Goal: Information Seeking & Learning: Learn about a topic

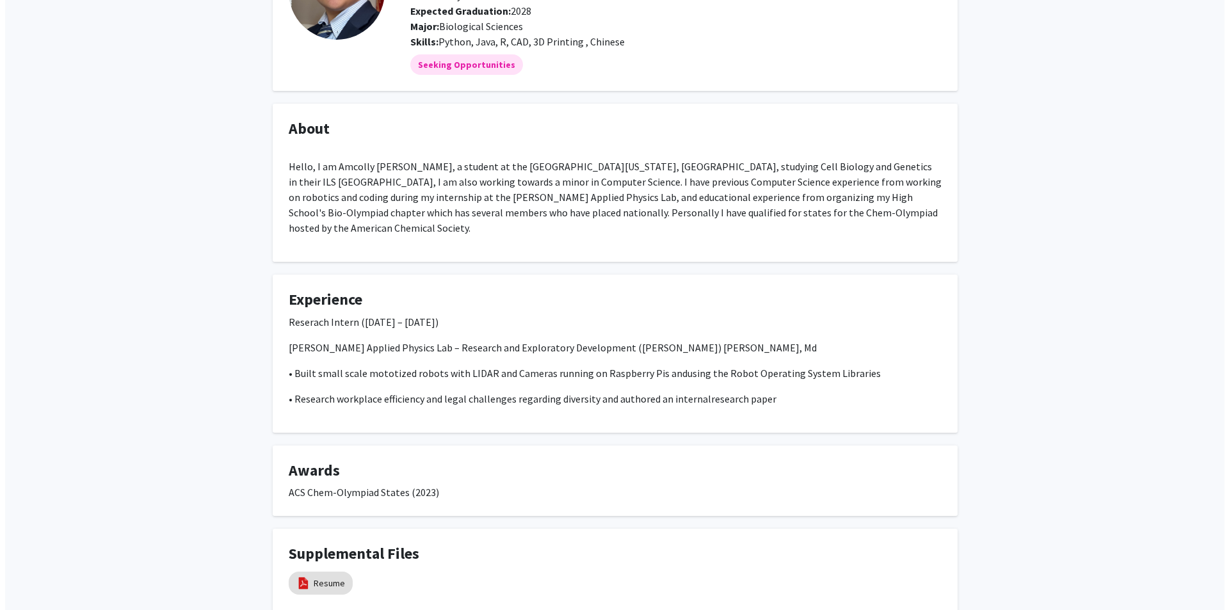
scroll to position [207, 0]
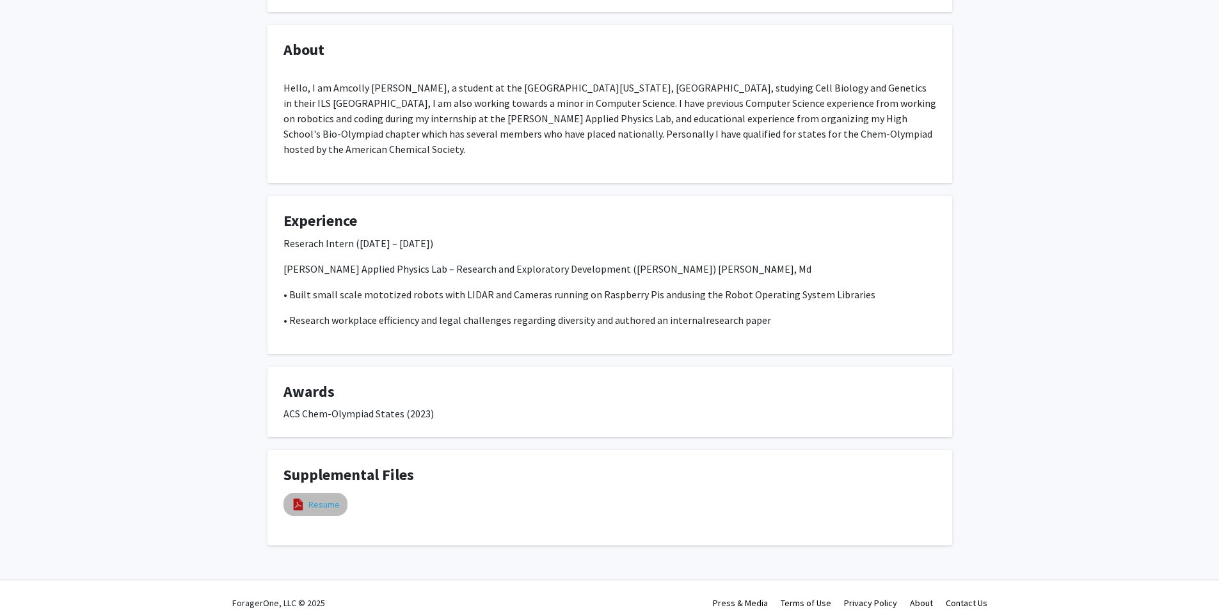
click at [318, 498] on link "Resume" at bounding box center [323, 504] width 31 height 13
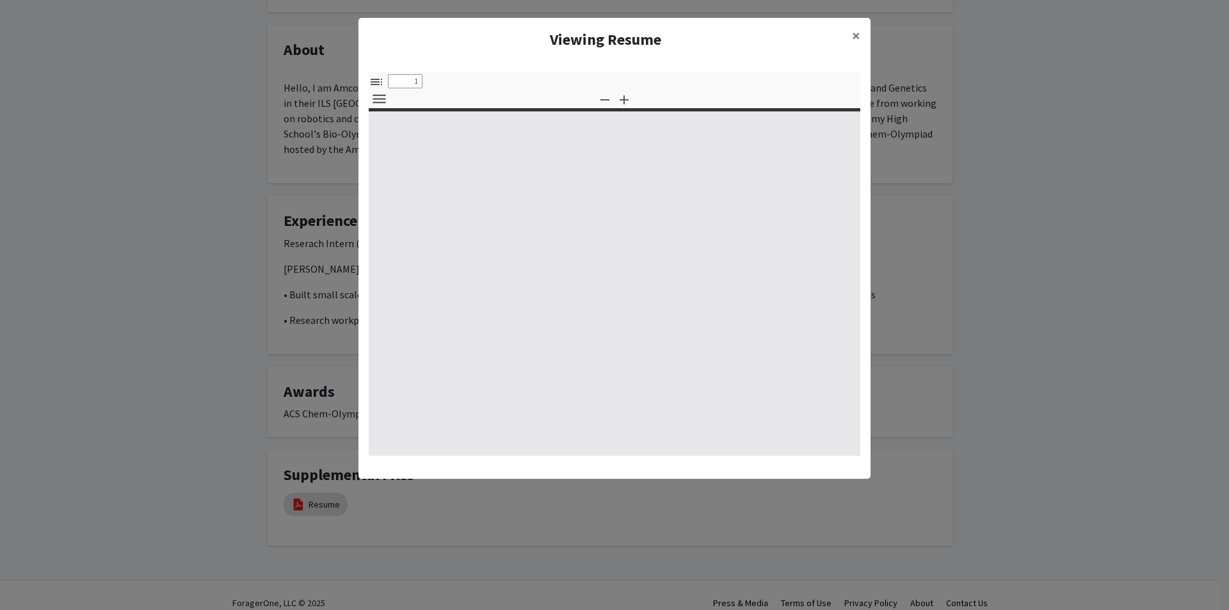
select select "custom"
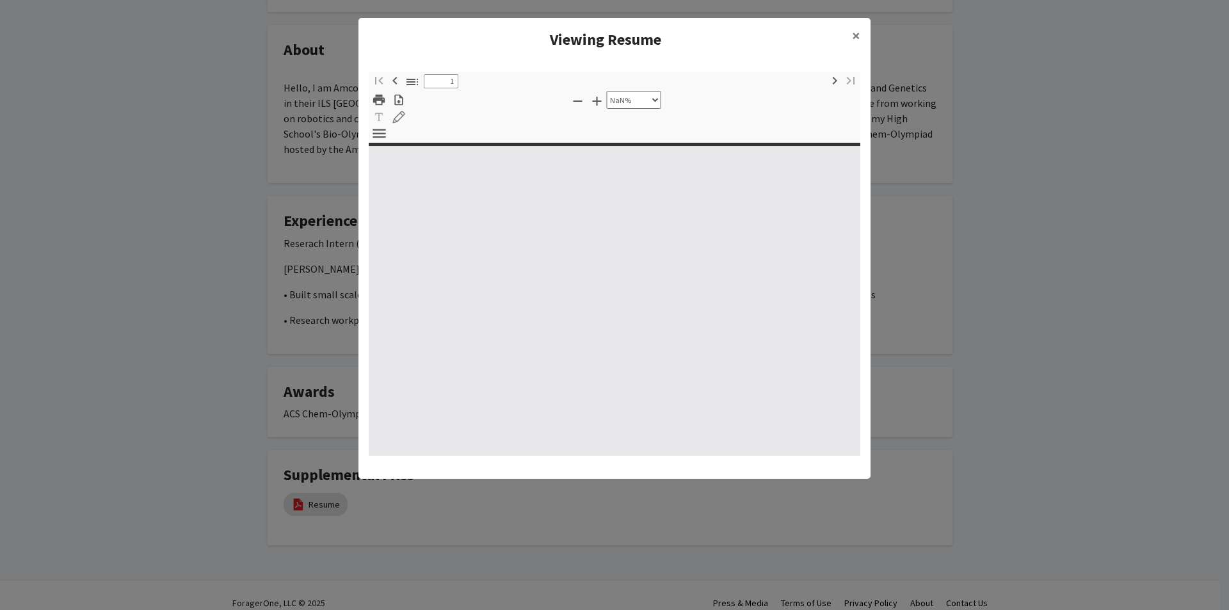
type input "0"
select select "custom"
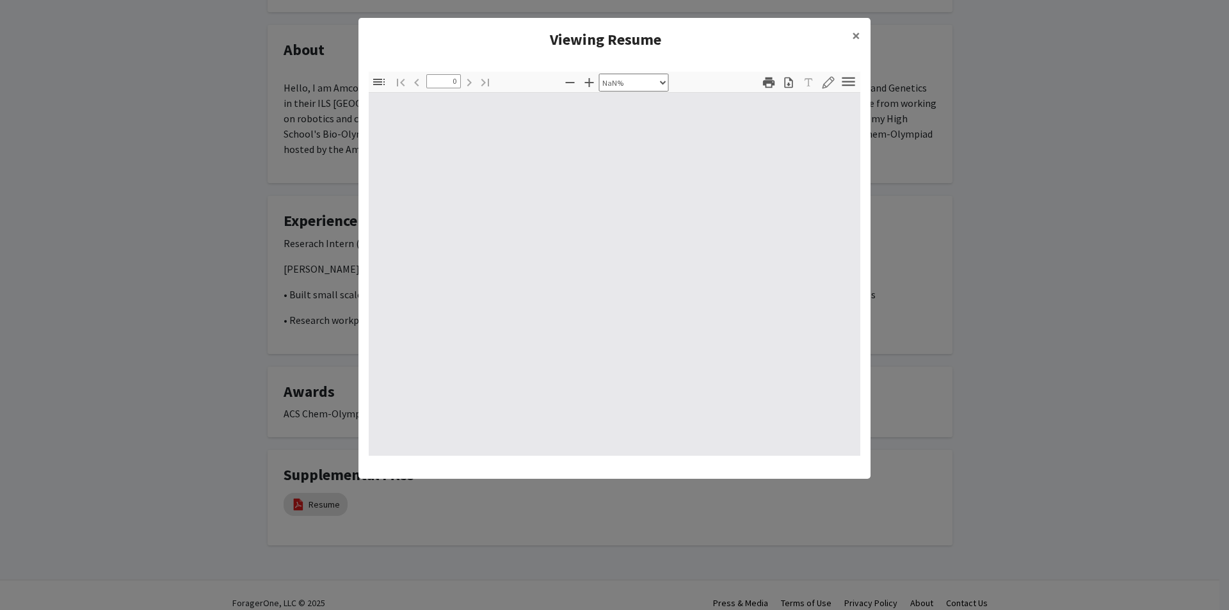
type input "1"
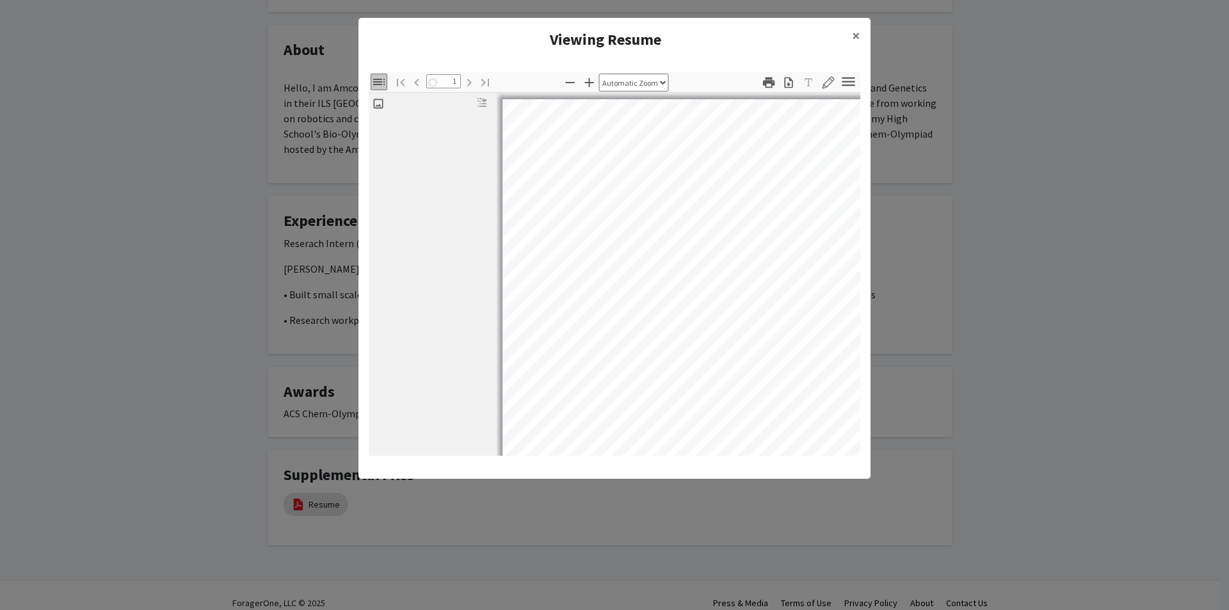
select select "custom"
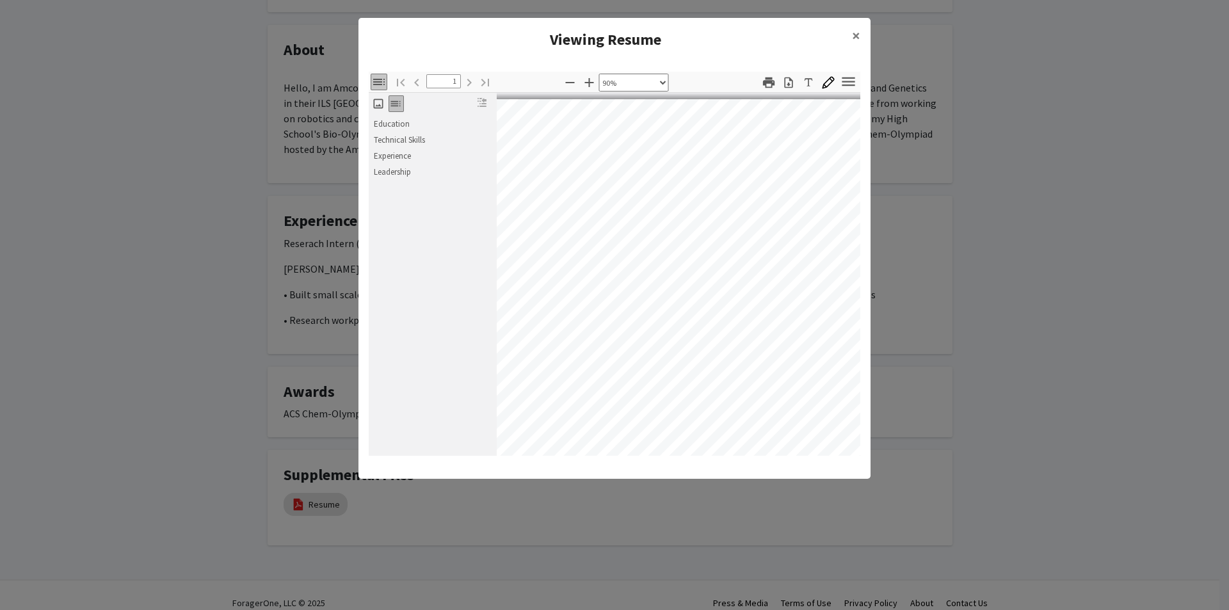
scroll to position [0, 25]
click at [851, 84] on icon "button" at bounding box center [848, 81] width 17 height 17
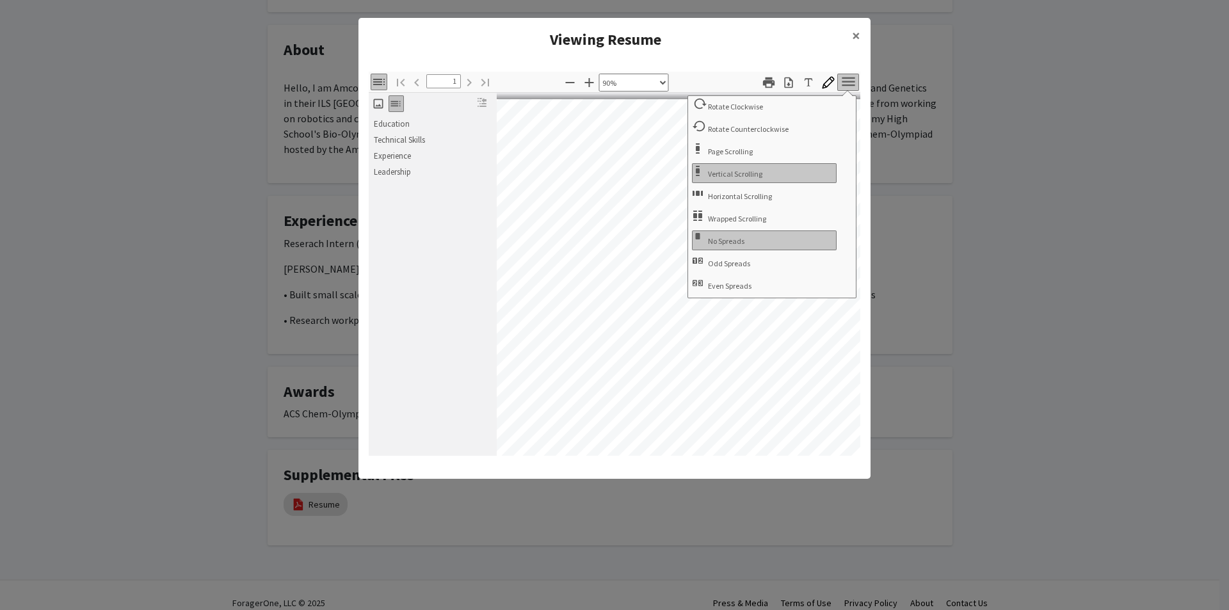
click at [851, 84] on icon "button" at bounding box center [848, 81] width 17 height 17
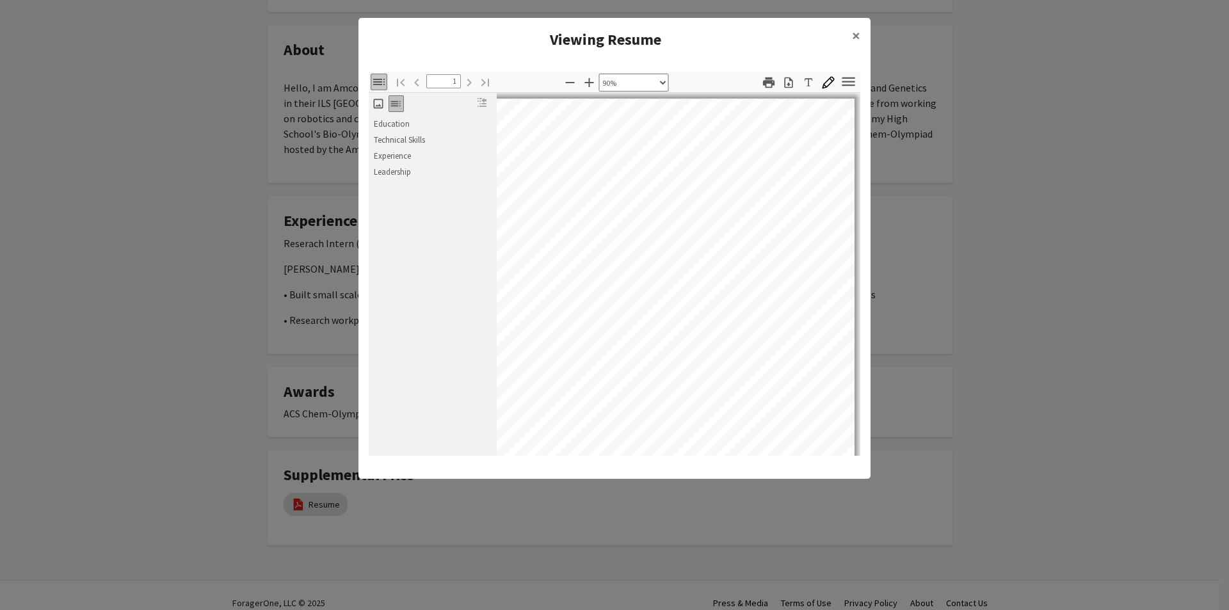
scroll to position [1, 121]
click at [854, 32] on span "×" at bounding box center [856, 36] width 8 height 20
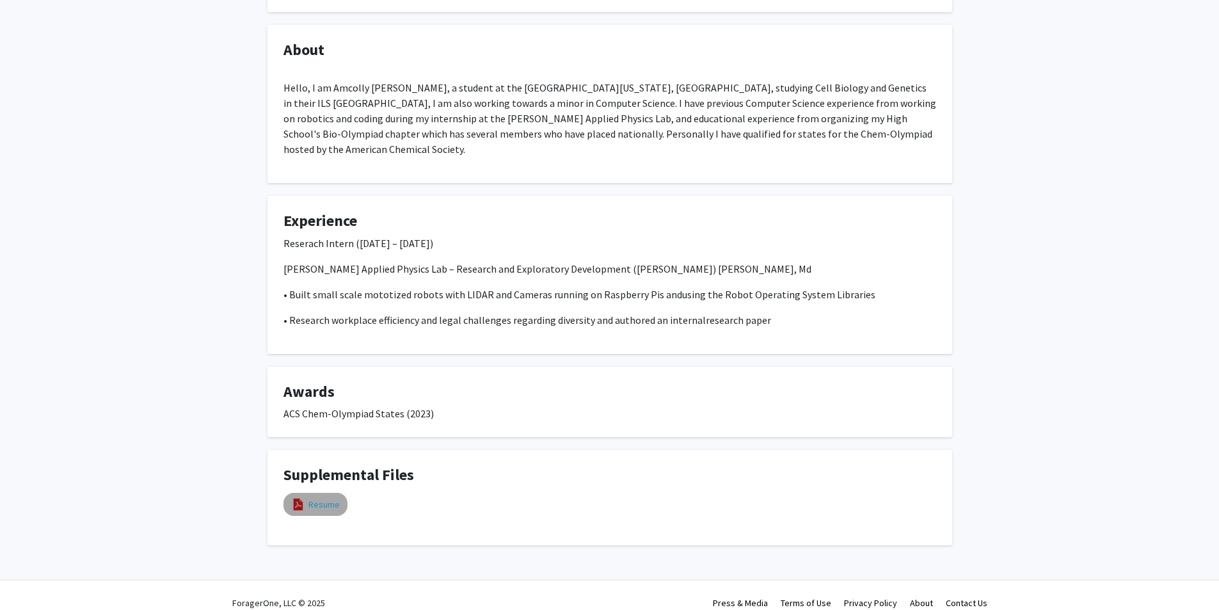
click at [319, 498] on link "Resume" at bounding box center [323, 504] width 31 height 13
select select "custom"
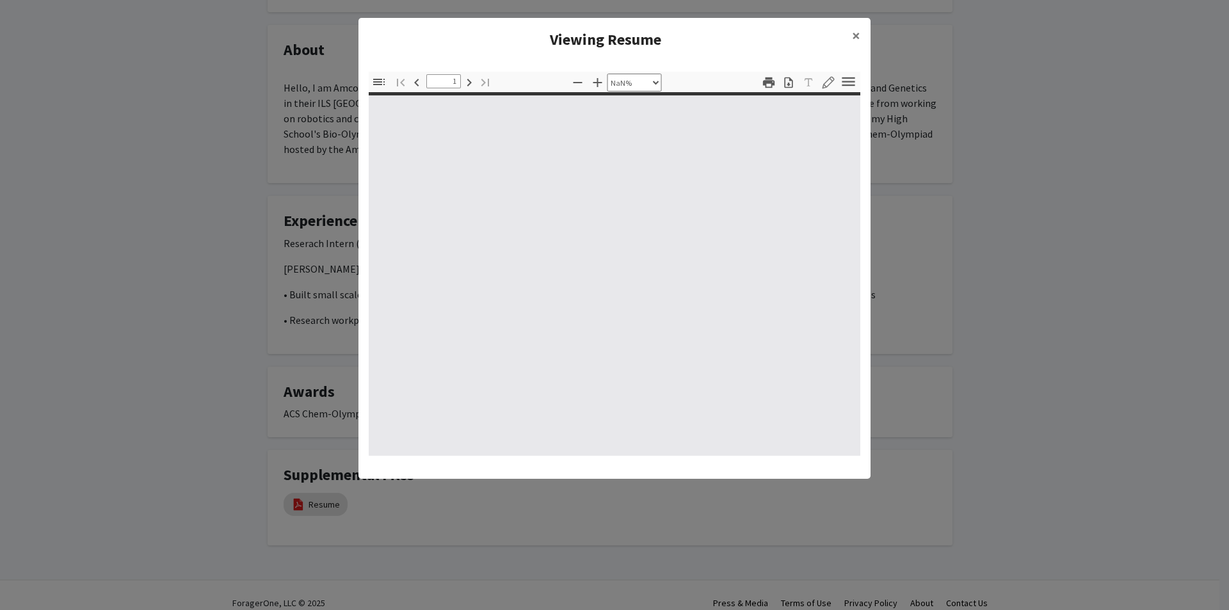
type input "0"
select select "custom"
type input "1"
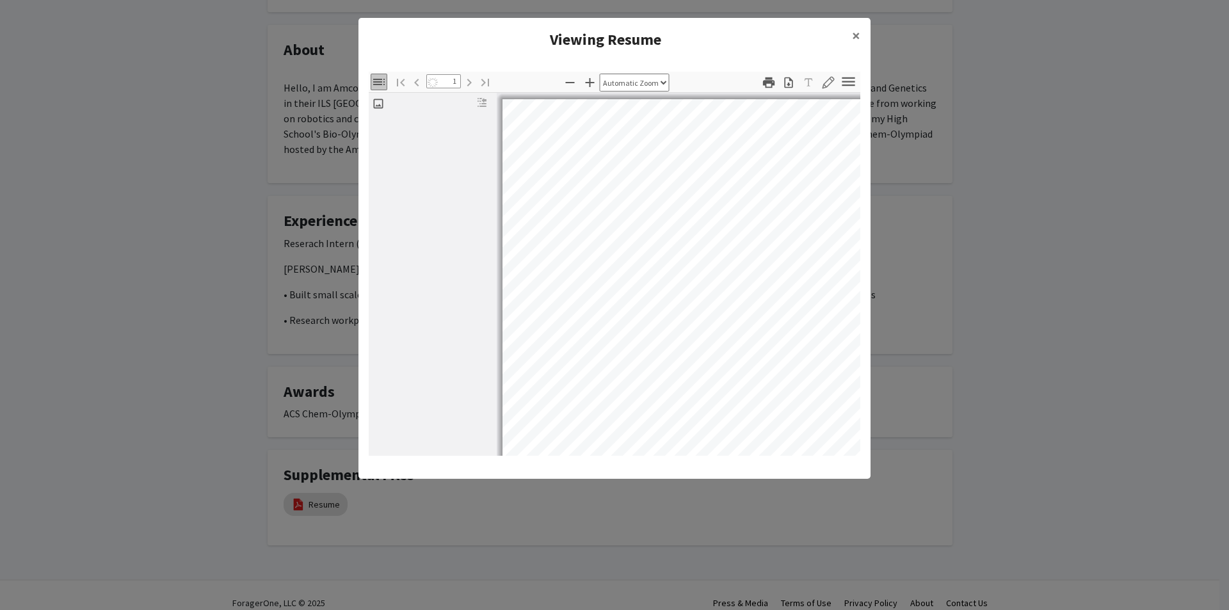
select select "custom"
click at [701, 453] on div at bounding box center [678, 274] width 363 height 363
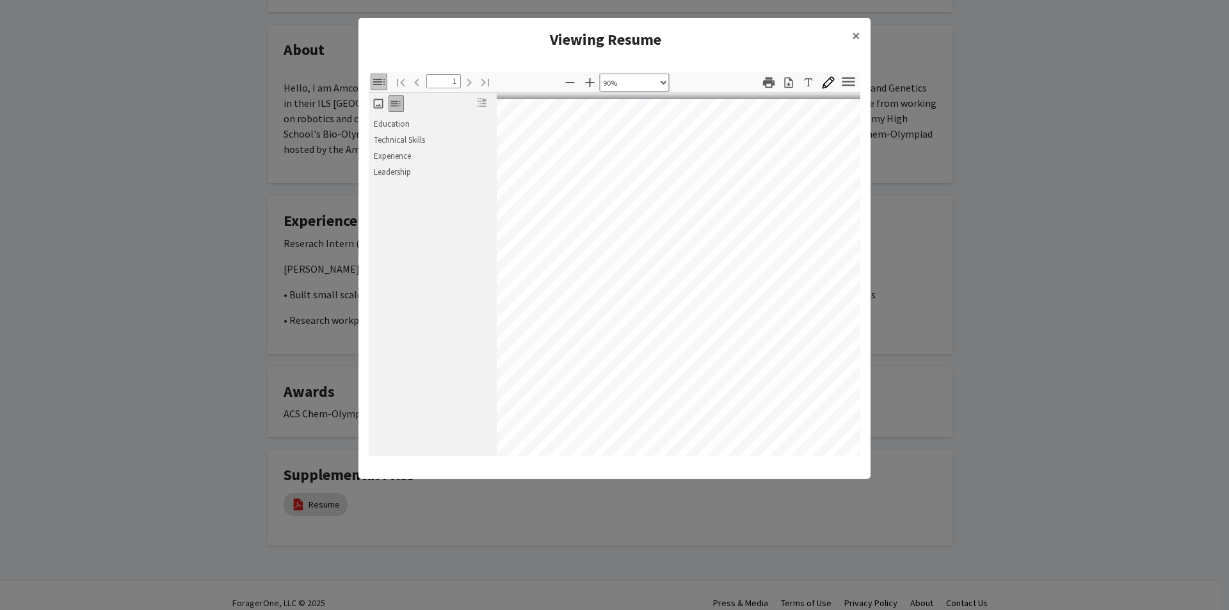
scroll to position [0, 14]
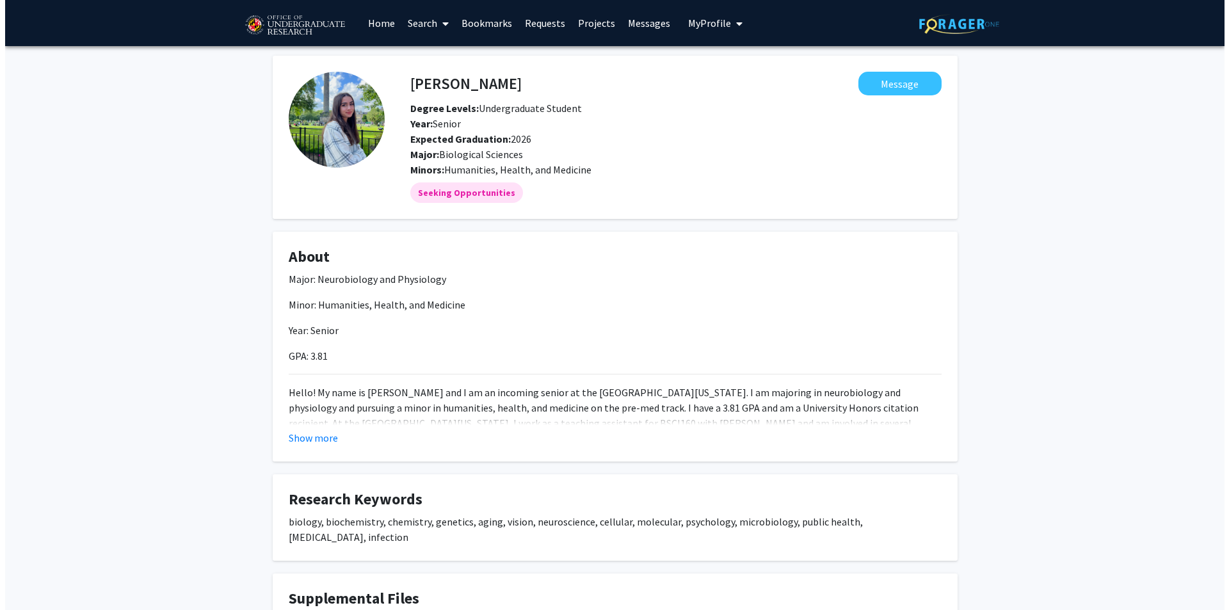
scroll to position [152, 0]
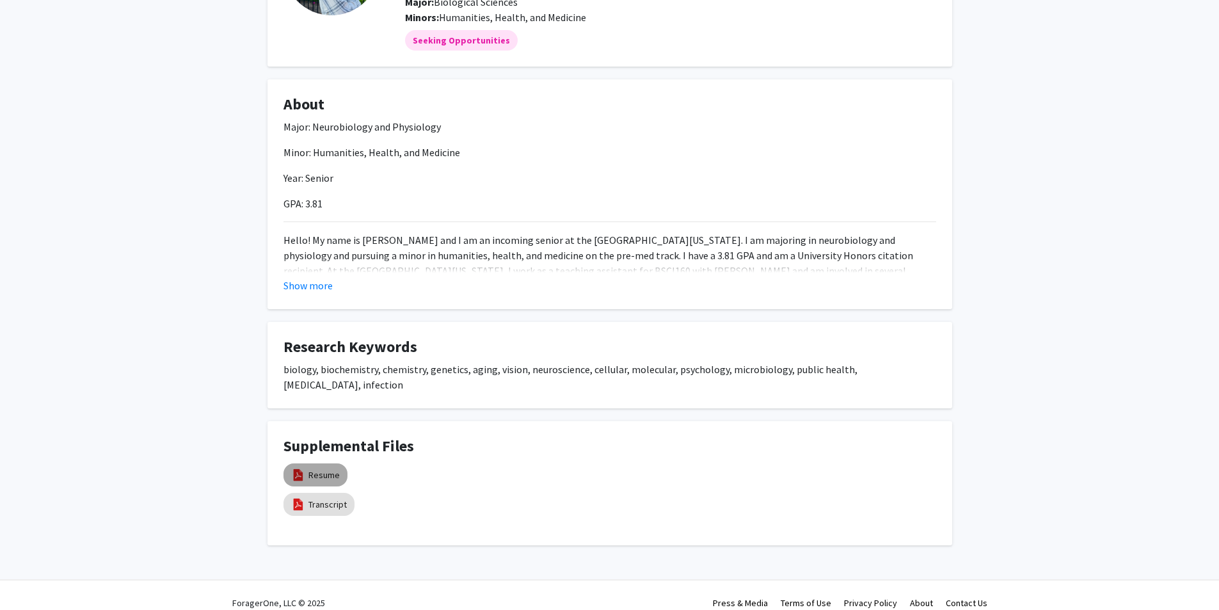
click at [317, 463] on mat-chip "Resume" at bounding box center [316, 474] width 64 height 23
click at [314, 468] on link "Resume" at bounding box center [323, 474] width 31 height 13
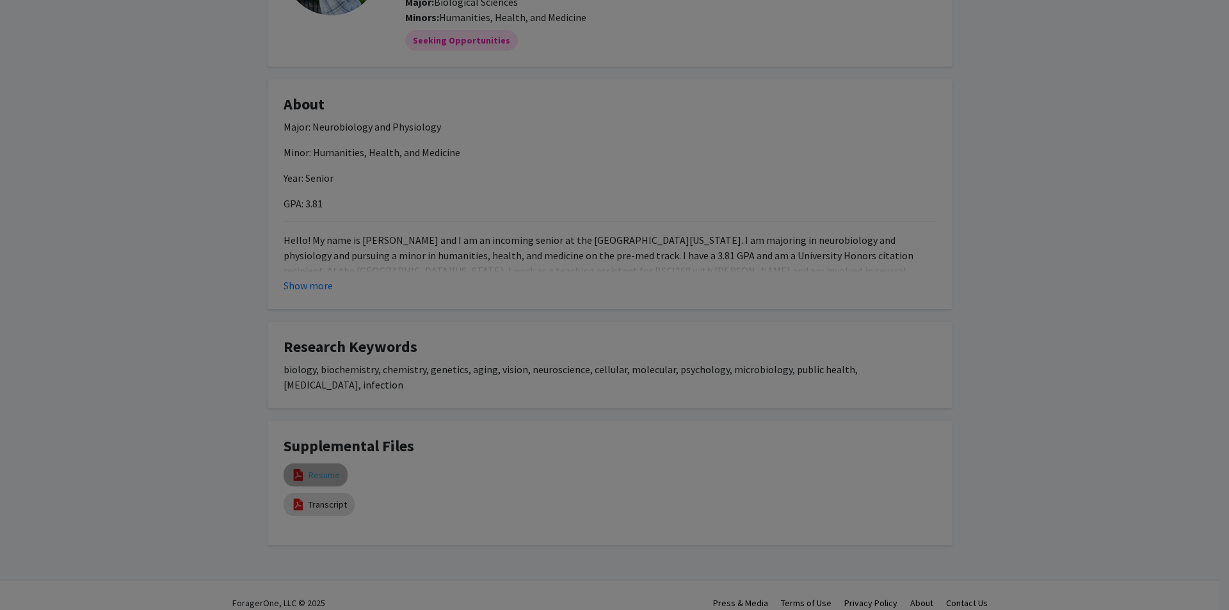
select select "custom"
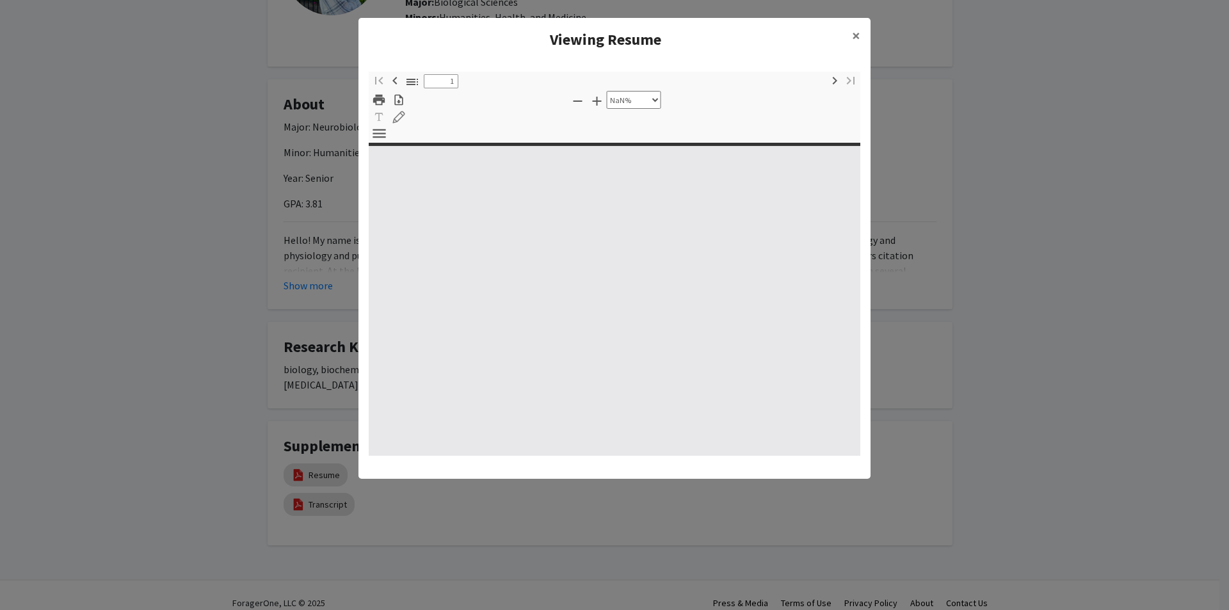
type input "0"
select select "custom"
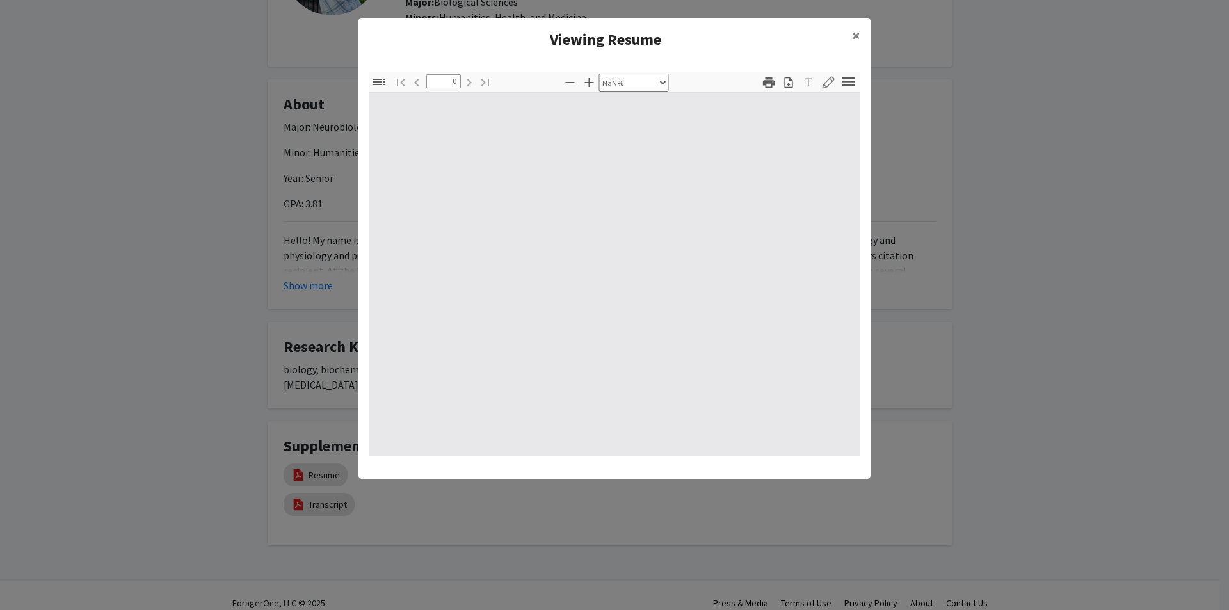
type input "1"
select select "auto"
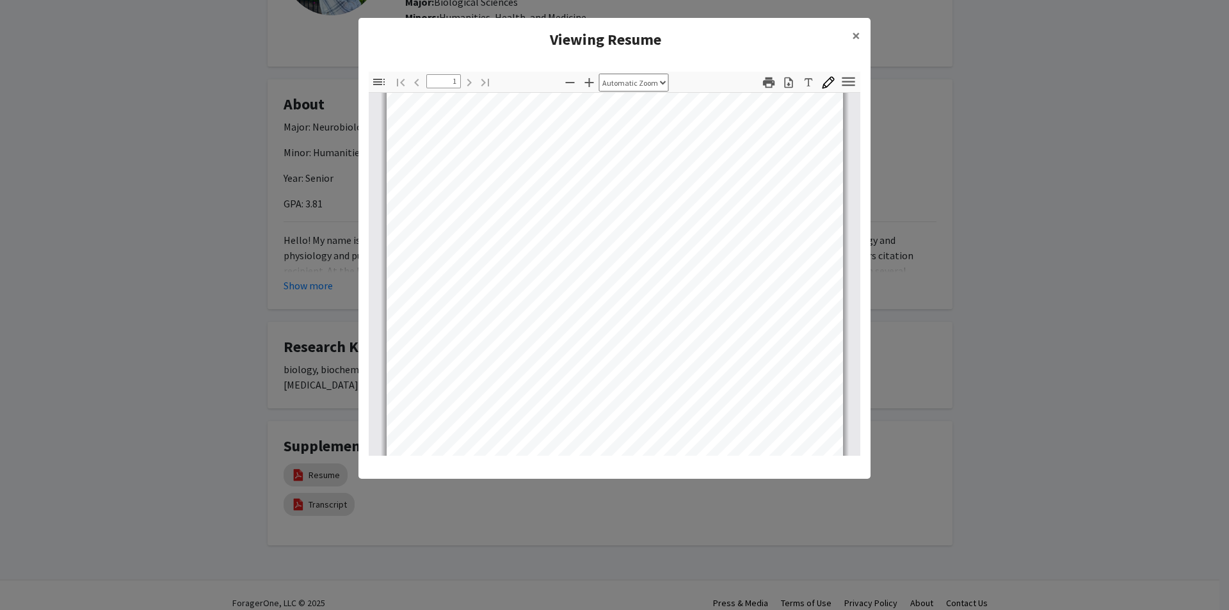
scroll to position [128, 0]
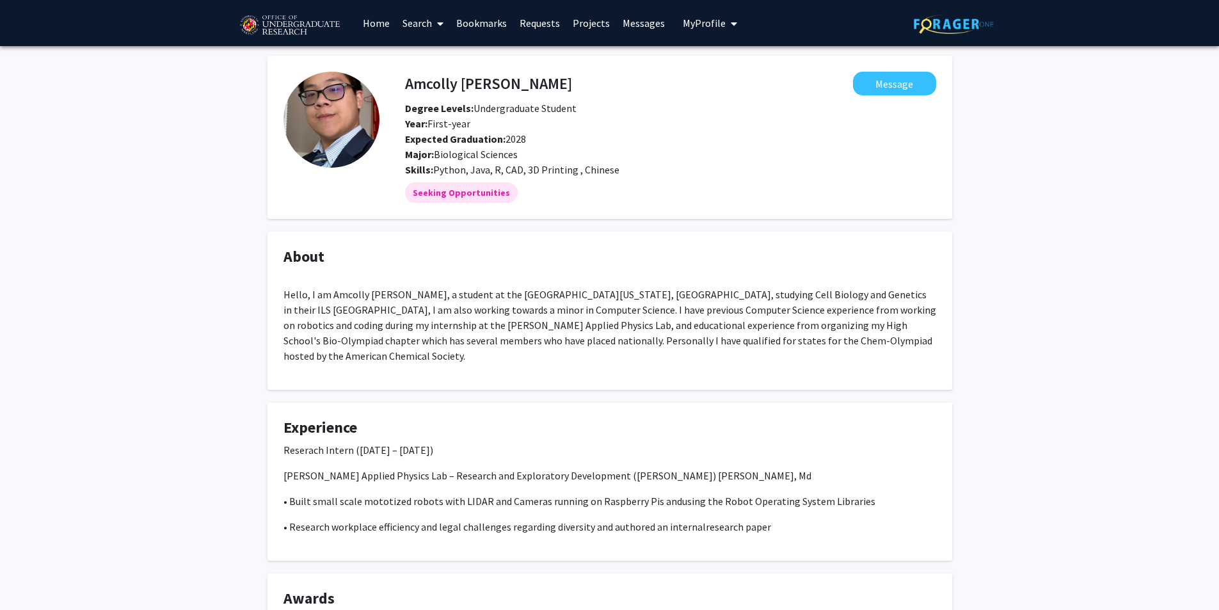
click at [406, 24] on link "Search" at bounding box center [423, 23] width 54 height 45
click at [422, 83] on span "Students" at bounding box center [435, 85] width 78 height 26
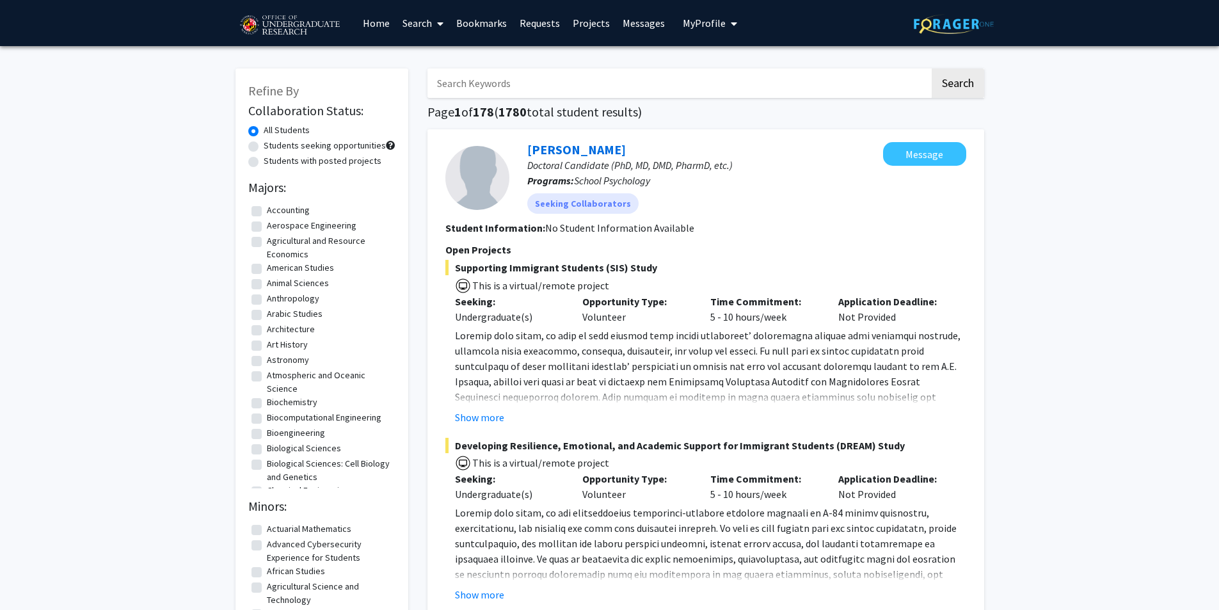
click at [482, 81] on input "Search Keywords" at bounding box center [678, 82] width 502 height 29
type input "morran"
click at [932, 68] on button "Search" at bounding box center [958, 82] width 52 height 29
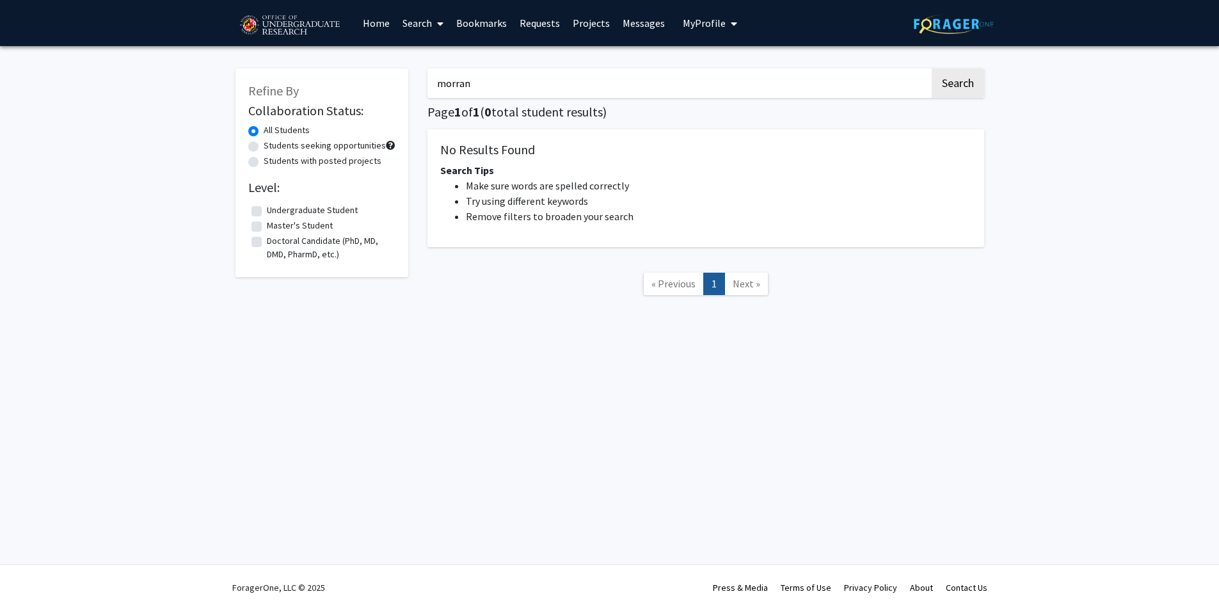
drag, startPoint x: 502, startPoint y: 80, endPoint x: 385, endPoint y: 82, distance: 117.8
click at [385, 82] on div "Refine By Collaboration Status: All Students Students seeking opportunities Stu…" at bounding box center [610, 189] width 768 height 266
click at [267, 211] on fg-checkbox "Undergraduate Student Undergraduate Student" at bounding box center [326, 211] width 141 height 15
click at [271, 211] on label "Undergraduate Student" at bounding box center [316, 210] width 91 height 13
click at [271, 211] on input "Undergraduate Student" at bounding box center [275, 208] width 8 height 8
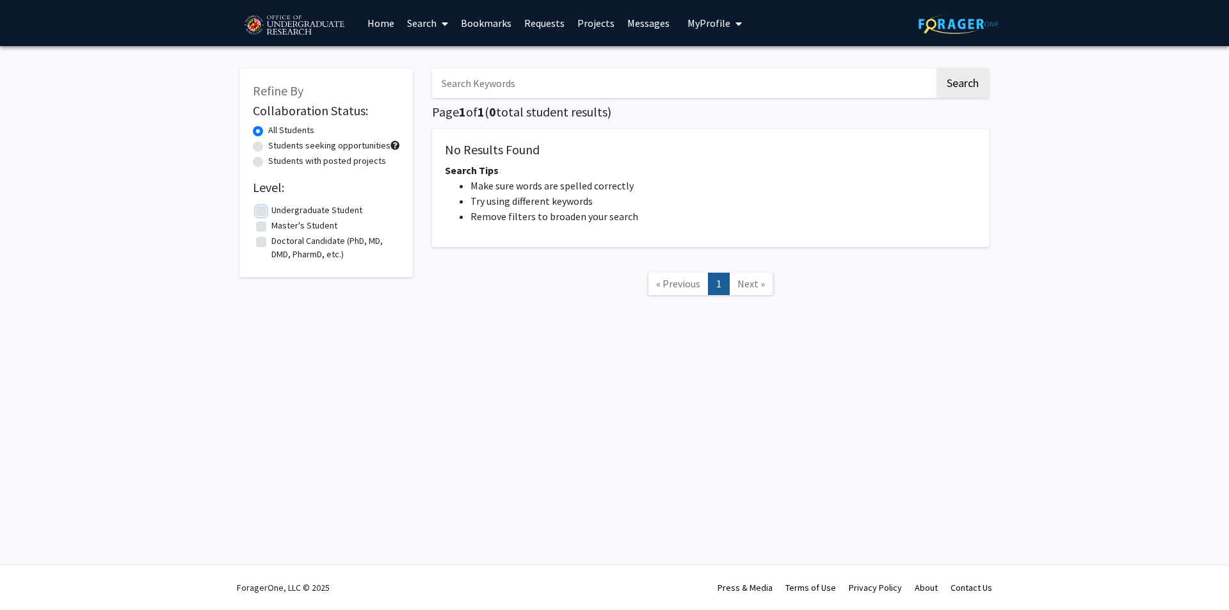
checkbox input "true"
drag, startPoint x: 516, startPoint y: 90, endPoint x: 388, endPoint y: 90, distance: 127.4
click at [392, 92] on div "Refine By Collaboration Status: All Students Students seeking opportunities Stu…" at bounding box center [614, 189] width 768 height 266
click at [975, 81] on button "Search" at bounding box center [962, 82] width 52 height 29
checkbox input "false"
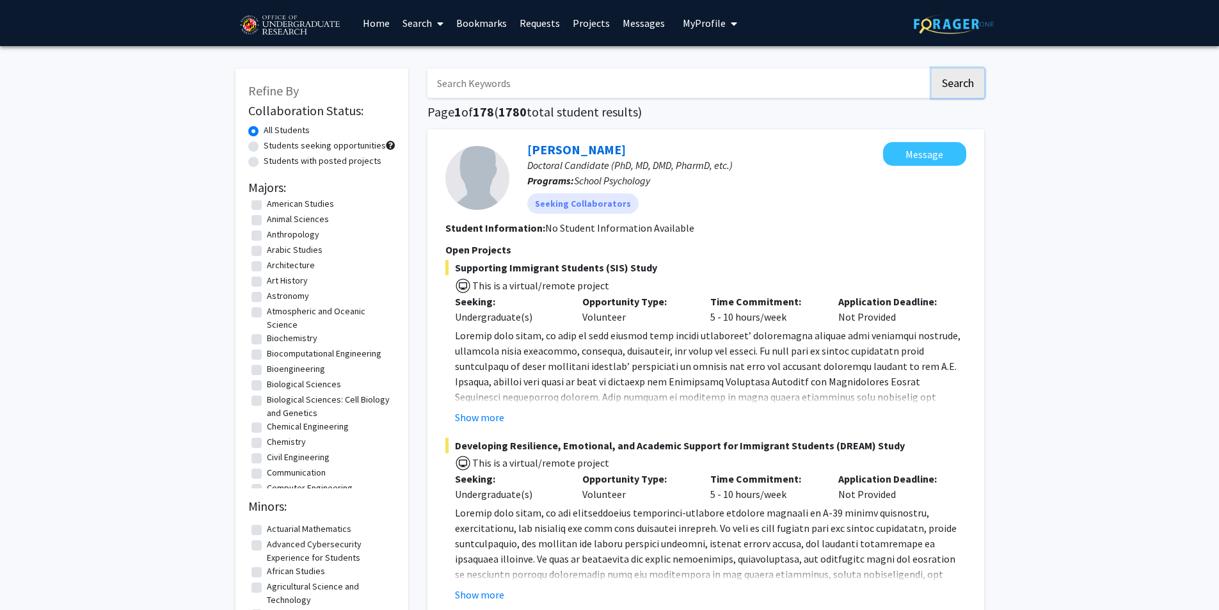
scroll to position [192, 0]
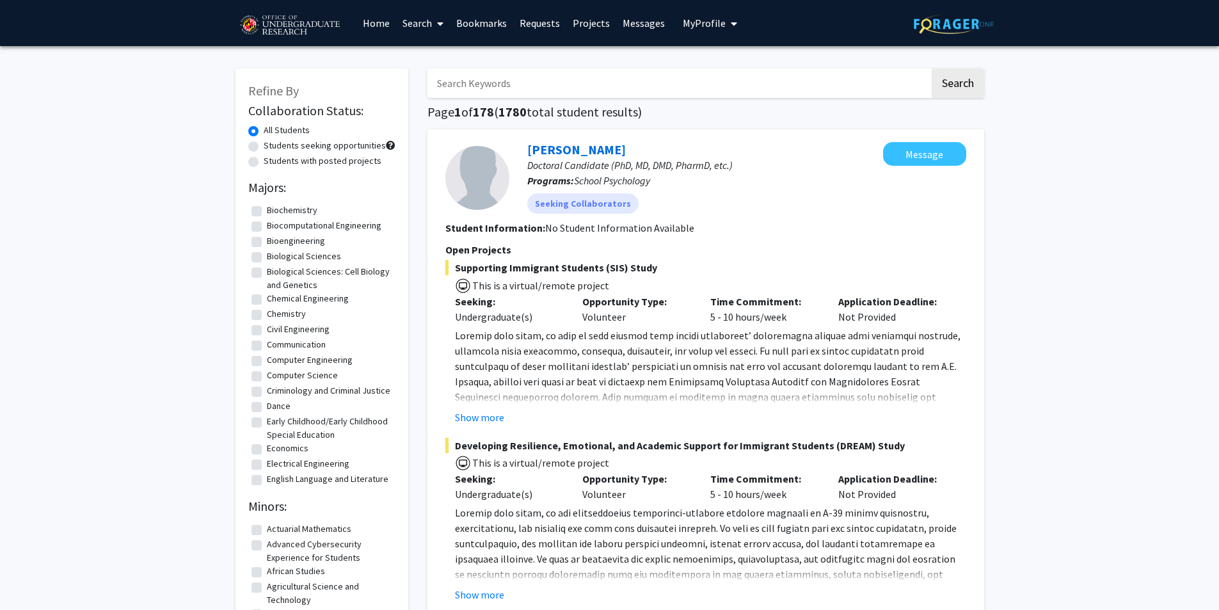
click at [298, 255] on label "Biological Sciences" at bounding box center [304, 256] width 74 height 13
click at [275, 255] on input "Biological Sciences" at bounding box center [271, 254] width 8 height 8
checkbox input "true"
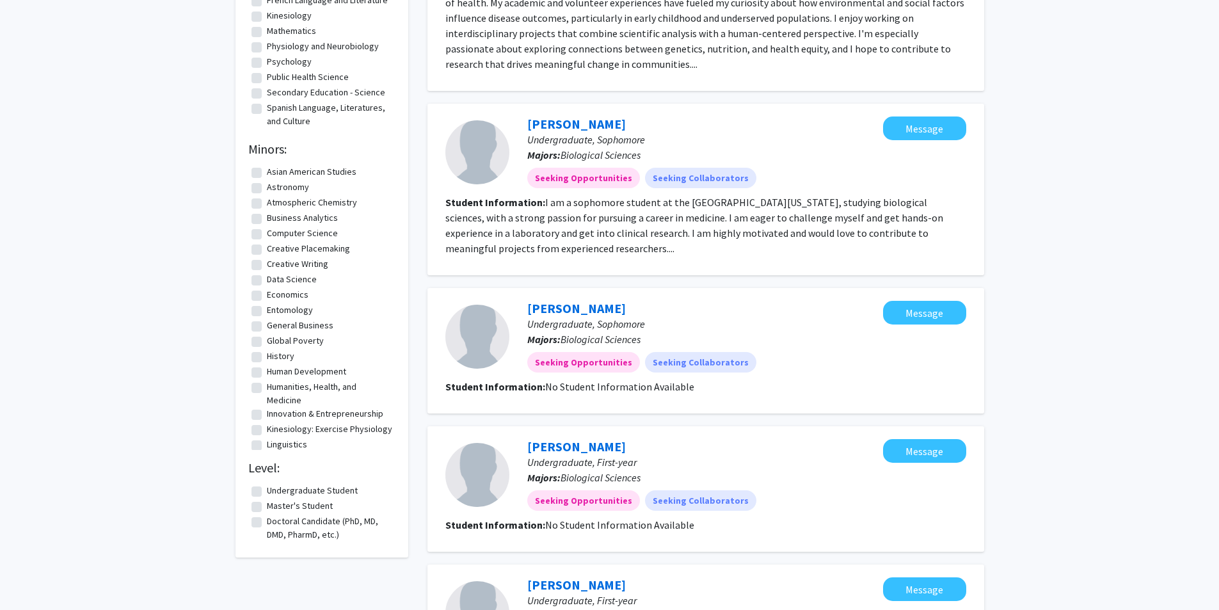
scroll to position [320, 0]
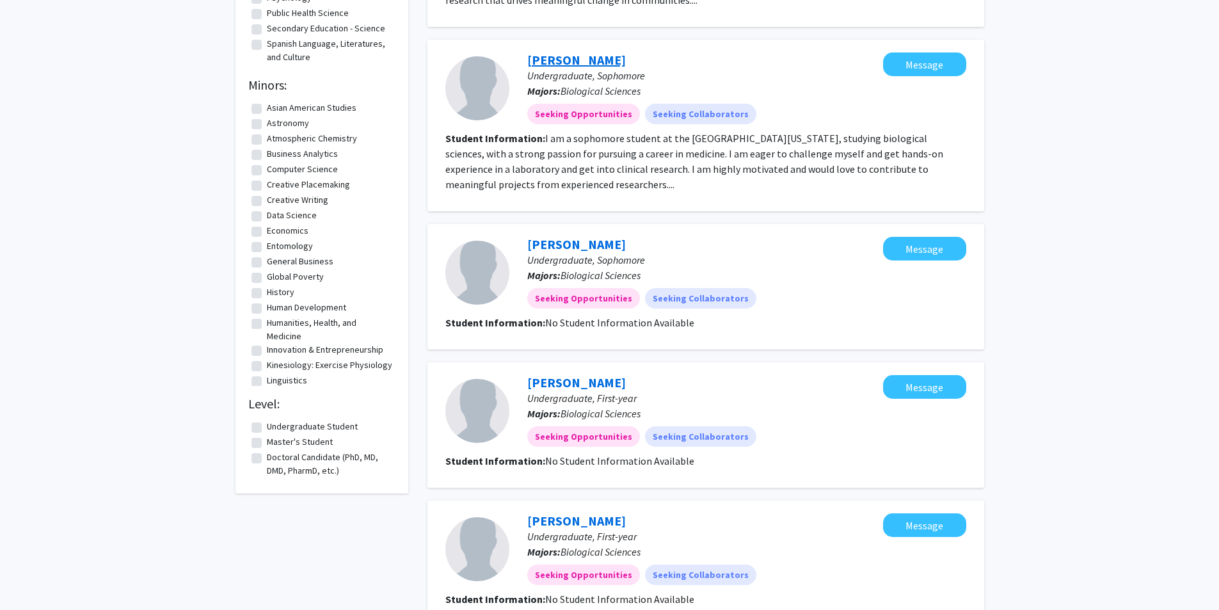
click at [577, 63] on link "Kayla Mollaan" at bounding box center [576, 60] width 99 height 16
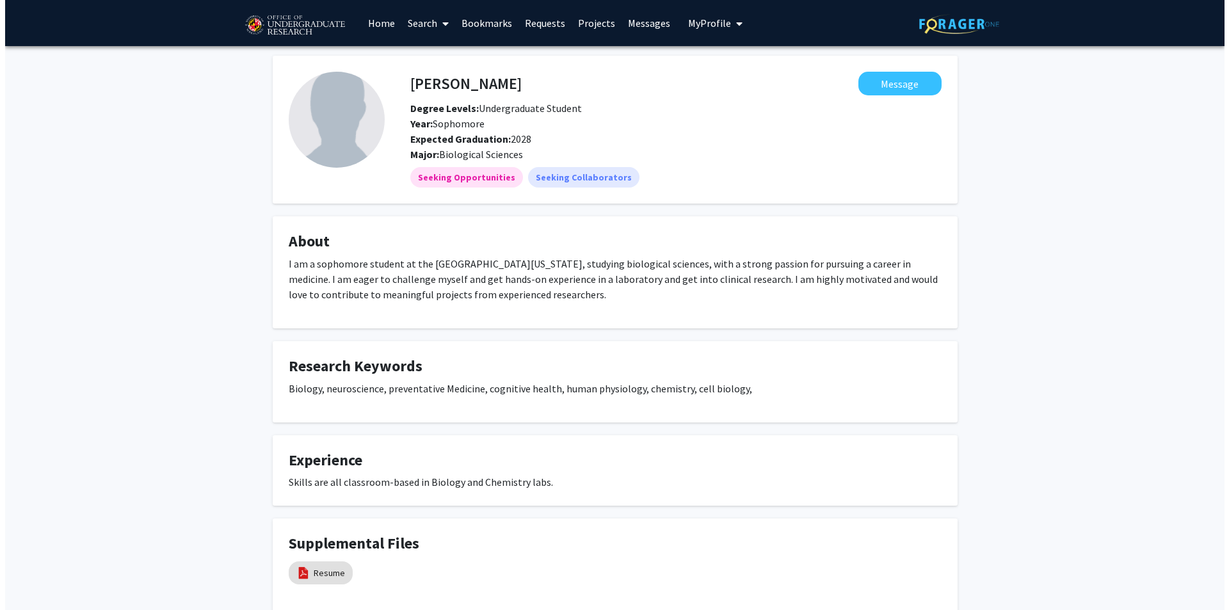
scroll to position [84, 0]
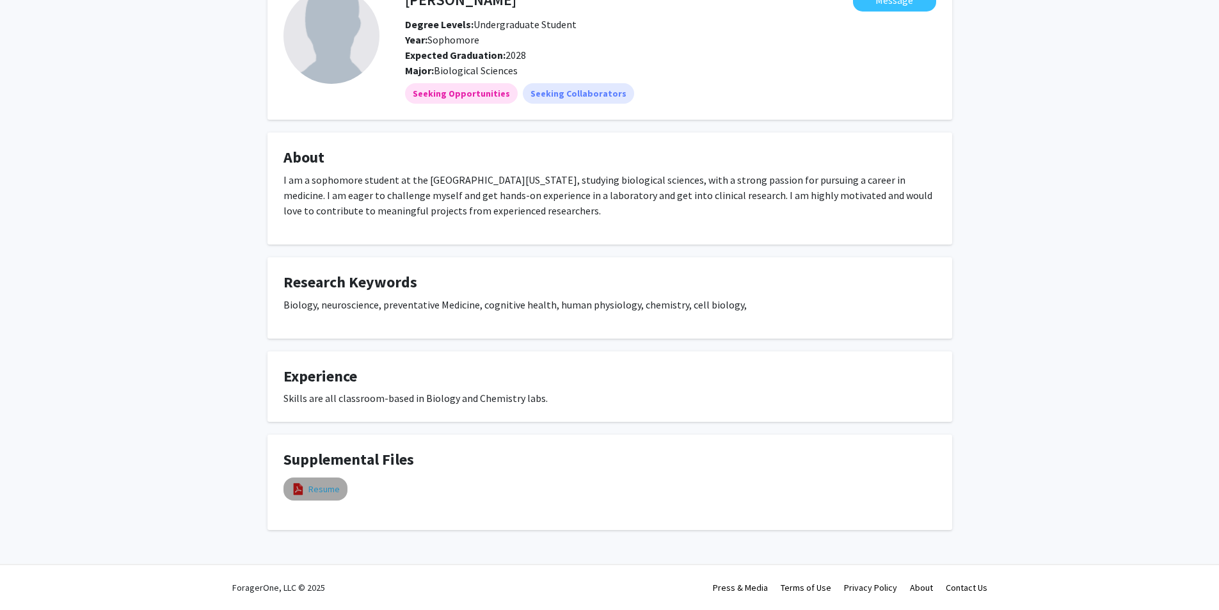
click at [324, 495] on link "Resume" at bounding box center [323, 489] width 31 height 13
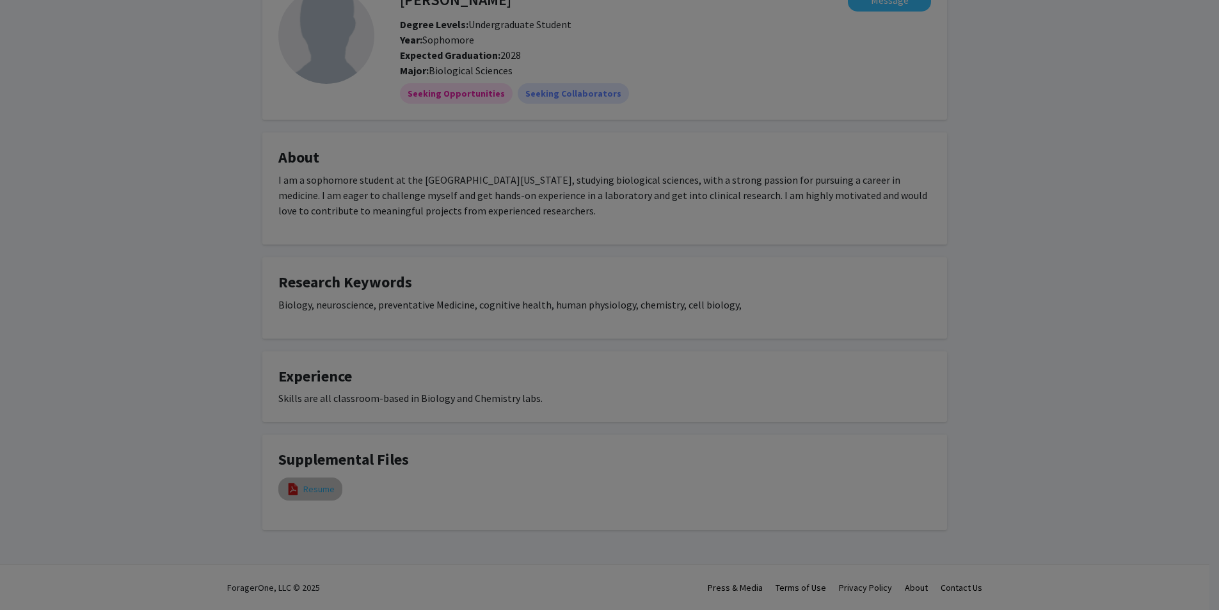
select select "custom"
type input "0"
select select "custom"
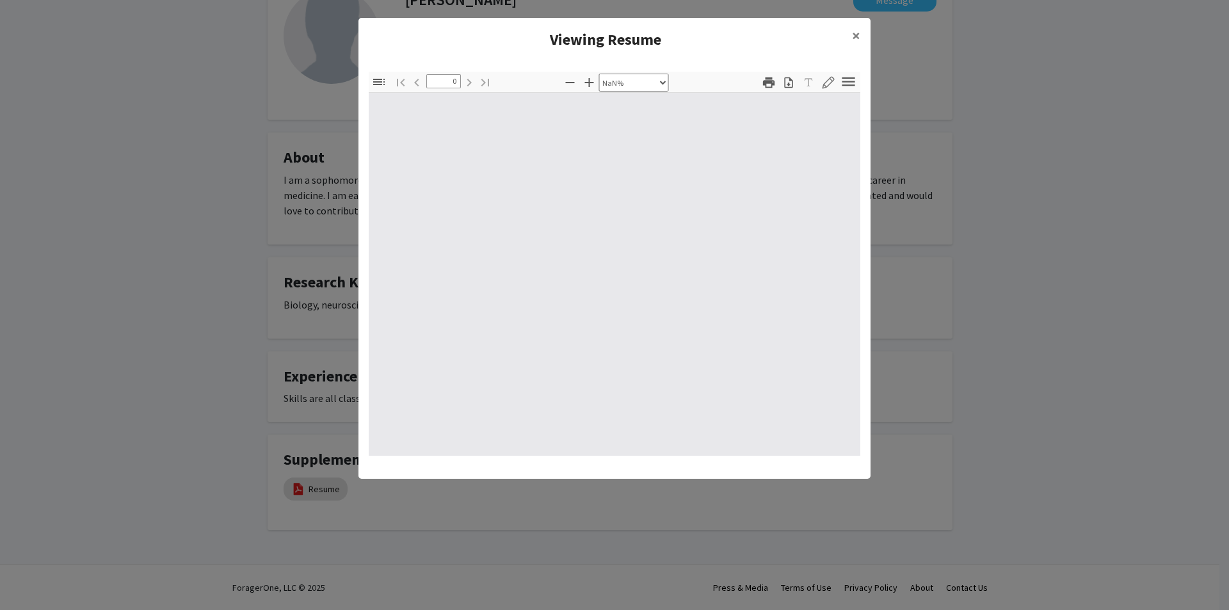
type input "1"
select select "auto"
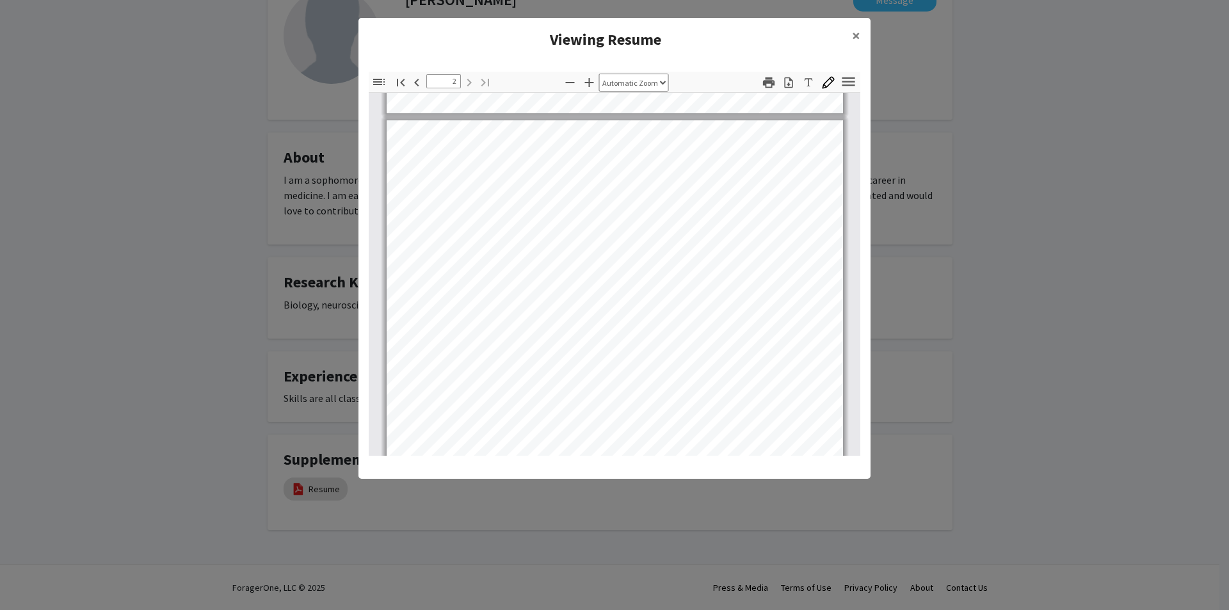
scroll to position [641, 0]
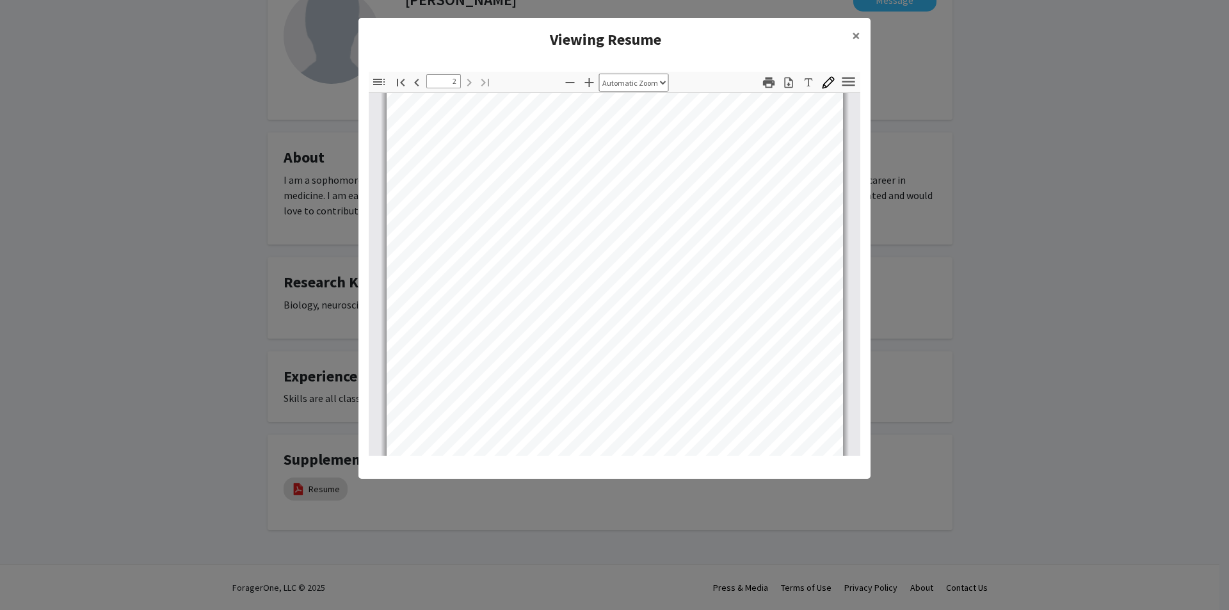
type input "1"
